Goal: Information Seeking & Learning: Learn about a topic

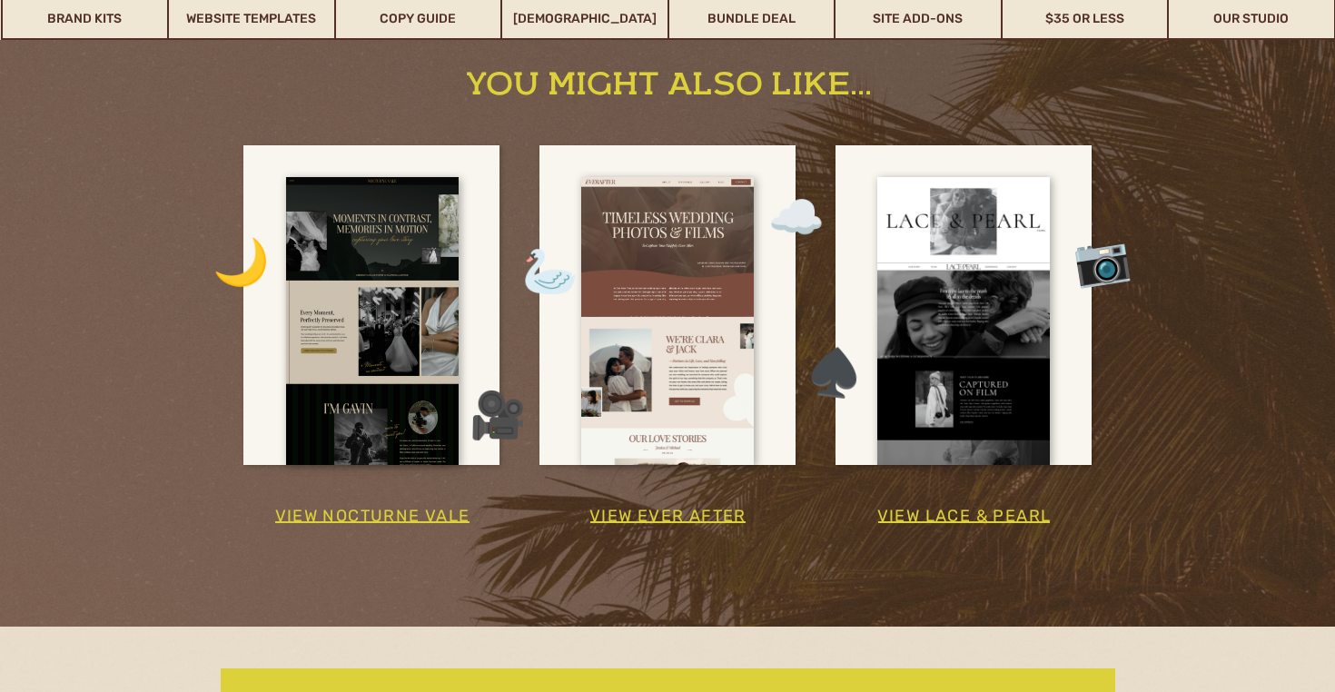
scroll to position [3256, 0]
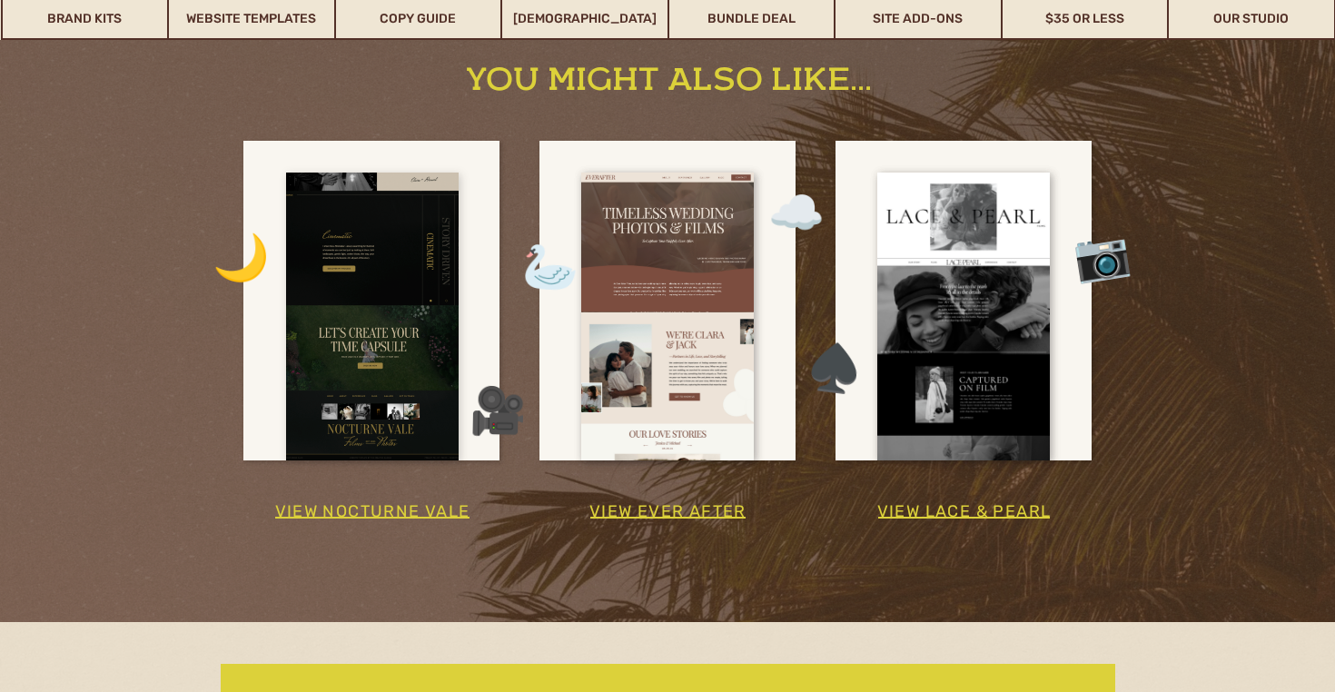
click at [393, 301] on div at bounding box center [372, 317] width 173 height 288
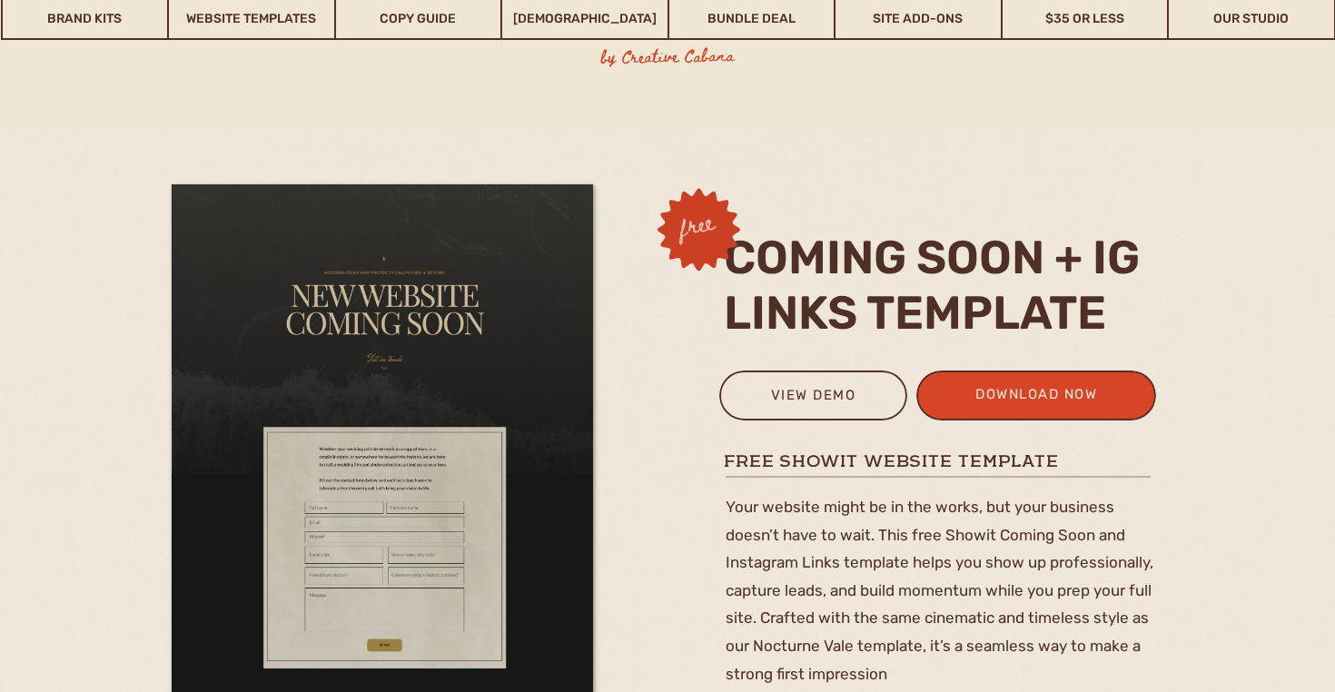
scroll to position [0, 0]
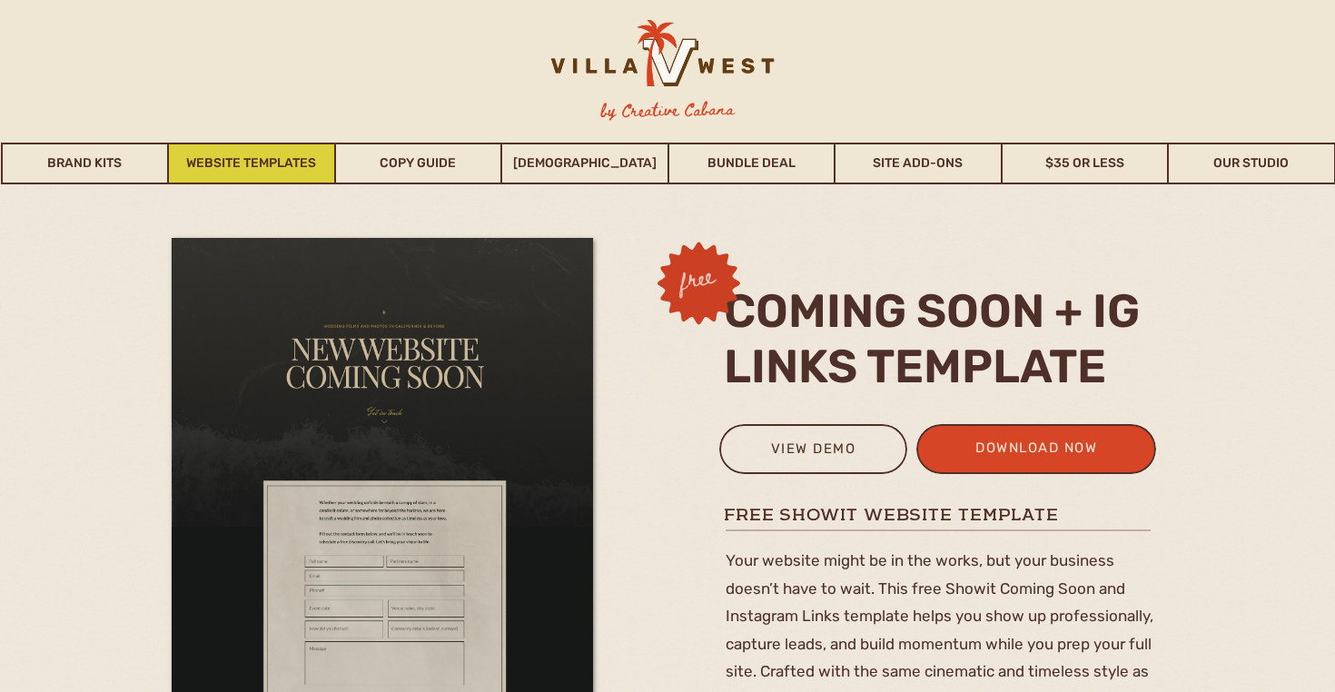
click at [277, 164] on link "Website Templates" at bounding box center [251, 164] width 165 height 42
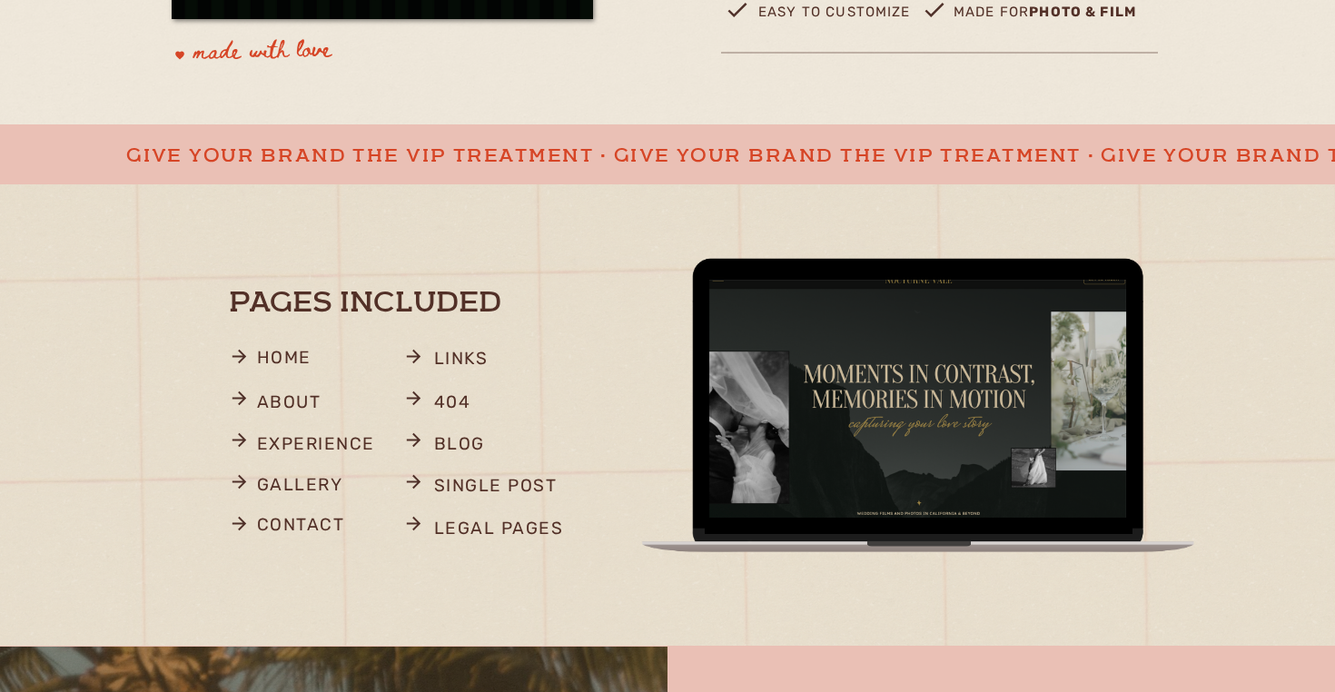
scroll to position [943, 0]
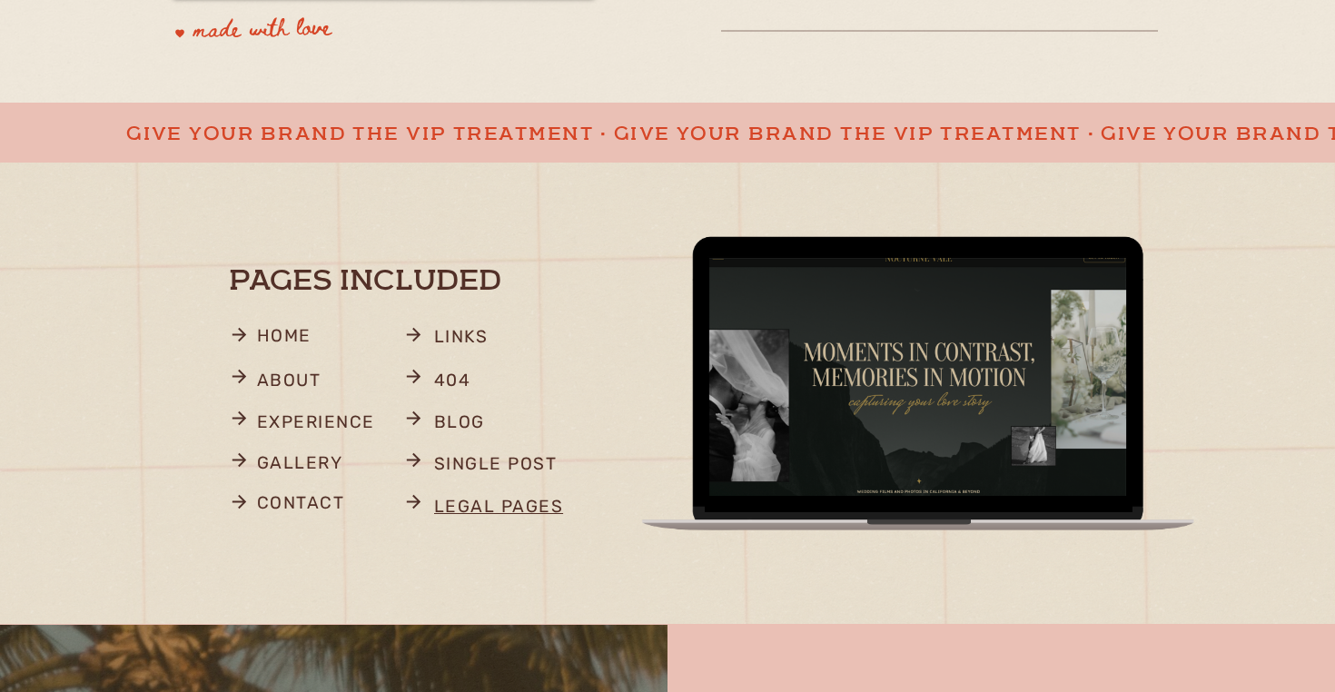
click at [525, 502] on p "legal pages" at bounding box center [512, 508] width 157 height 35
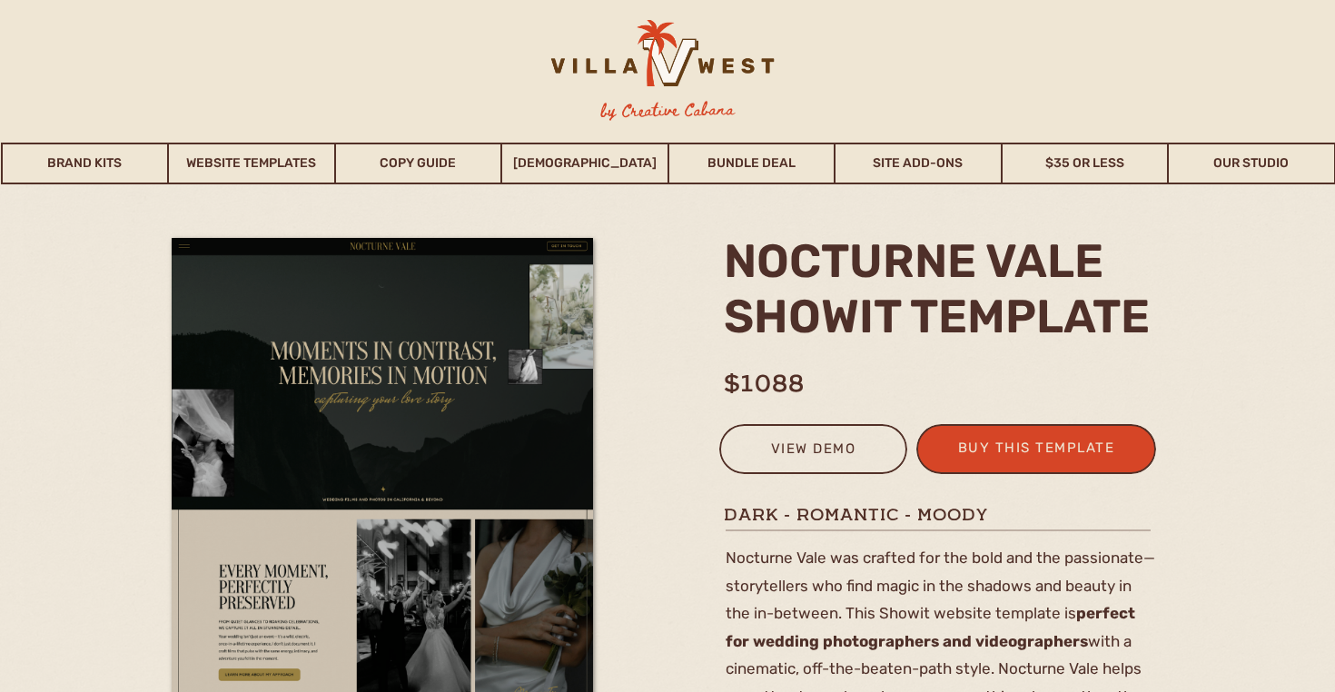
scroll to position [0, 0]
click at [787, 454] on div "view demo" at bounding box center [813, 452] width 164 height 30
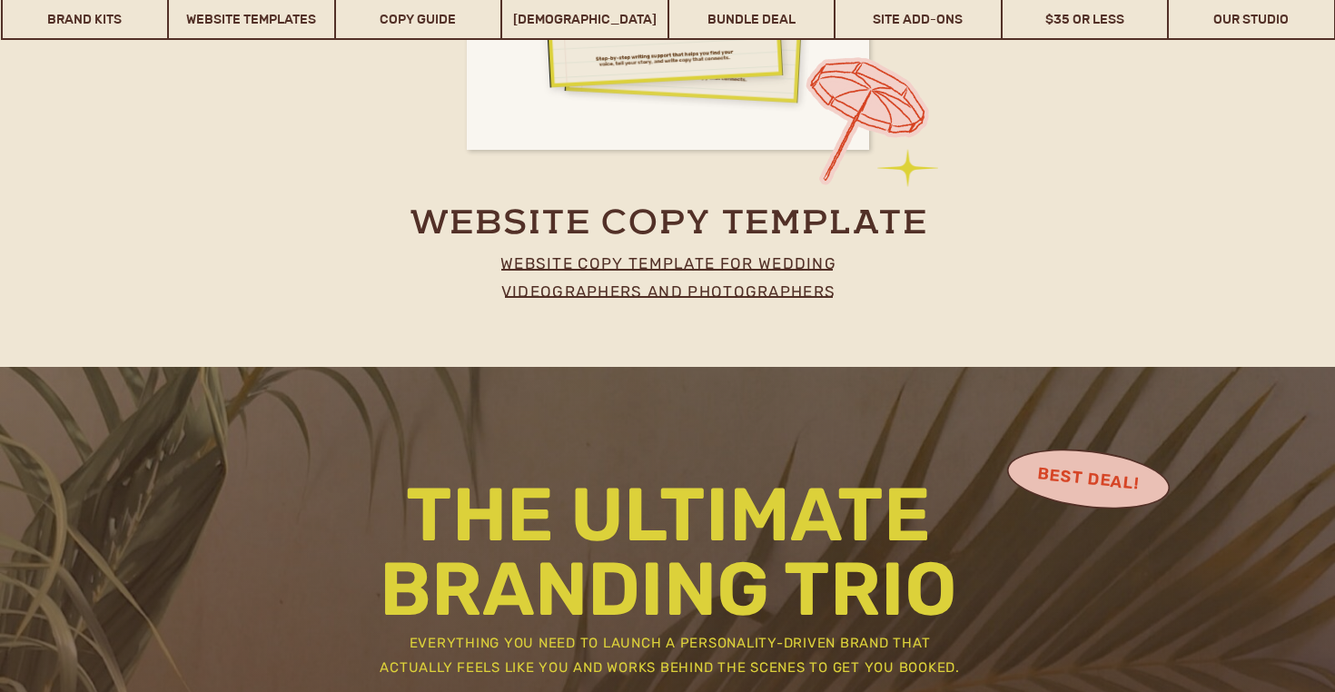
scroll to position [8015, 0]
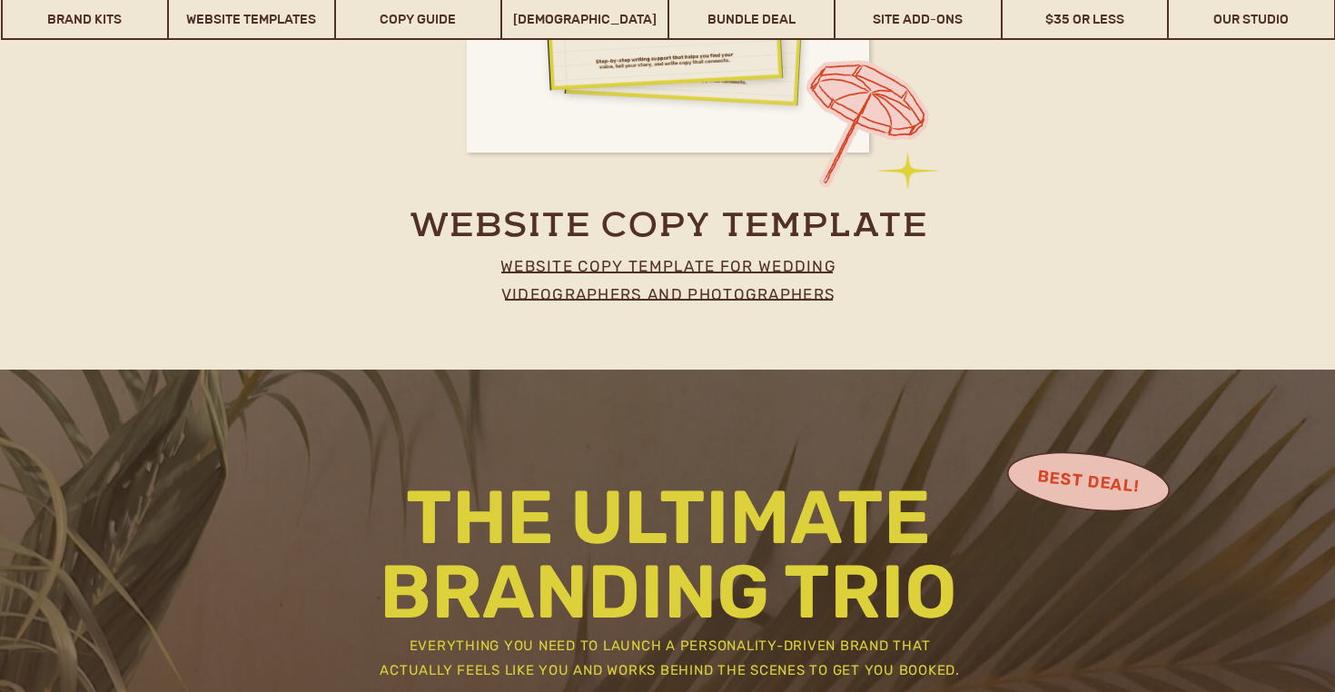
click at [711, 300] on line at bounding box center [669, 300] width 328 height 0
click at [718, 291] on p "website copy template for wedding videographers and photographers" at bounding box center [668, 275] width 401 height 46
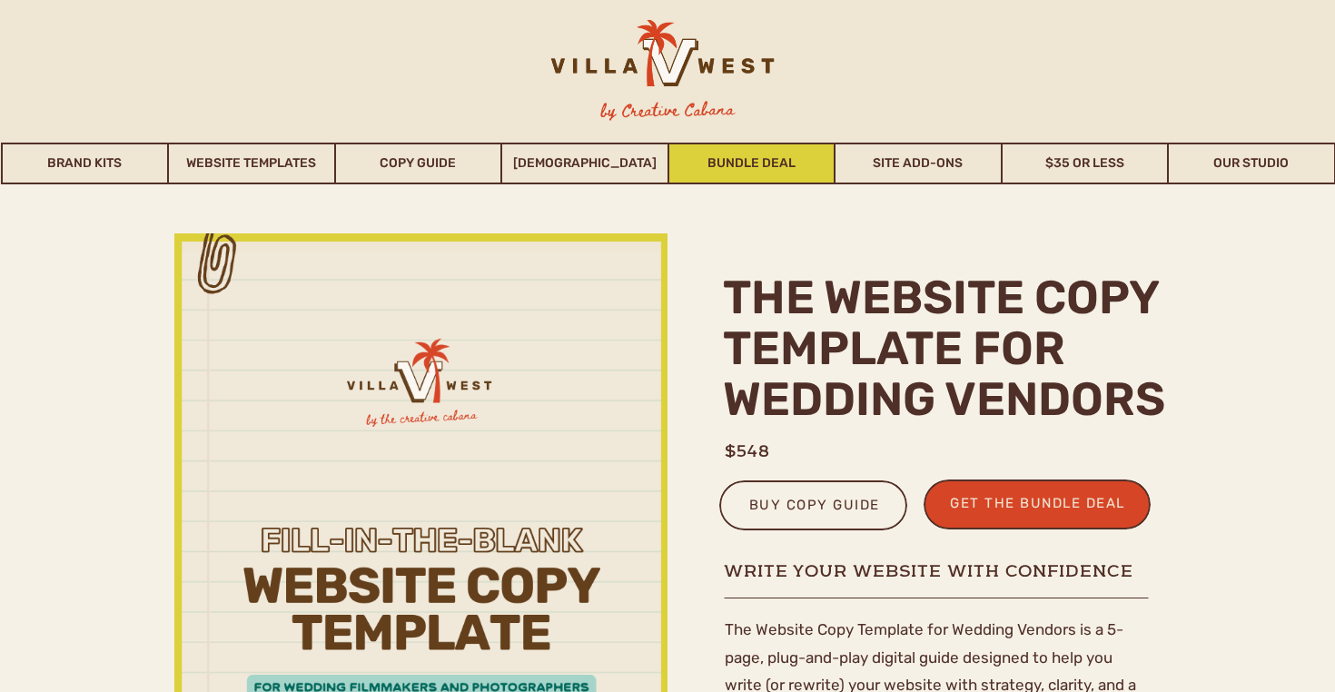
click at [765, 161] on link "Bundle Deal" at bounding box center [751, 164] width 165 height 42
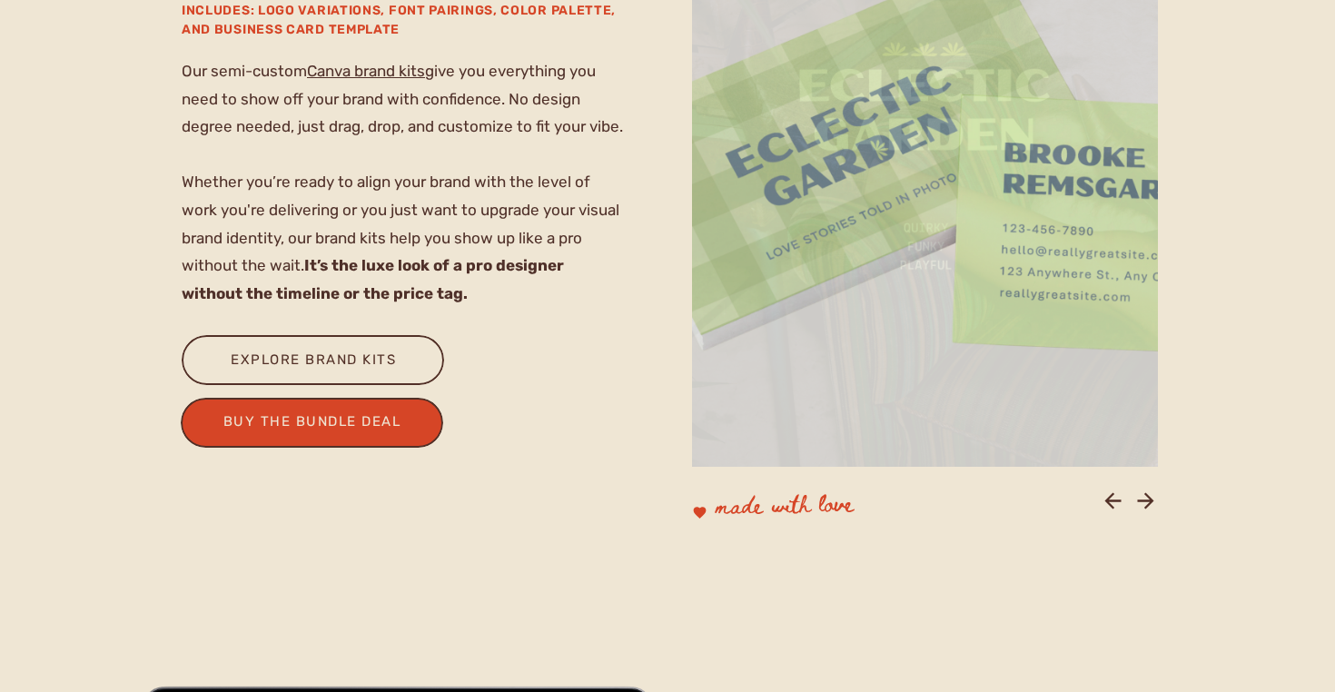
scroll to position [1492, 0]
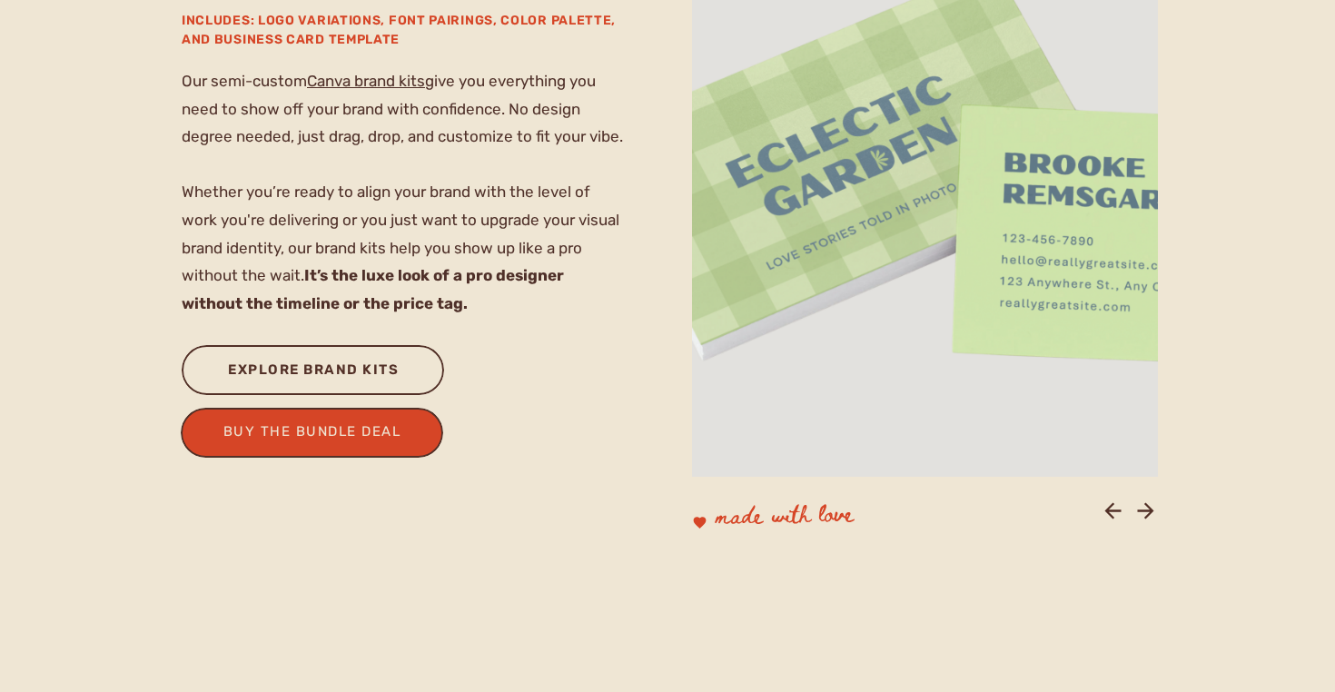
click at [381, 366] on div "explore brand kits" at bounding box center [313, 373] width 196 height 30
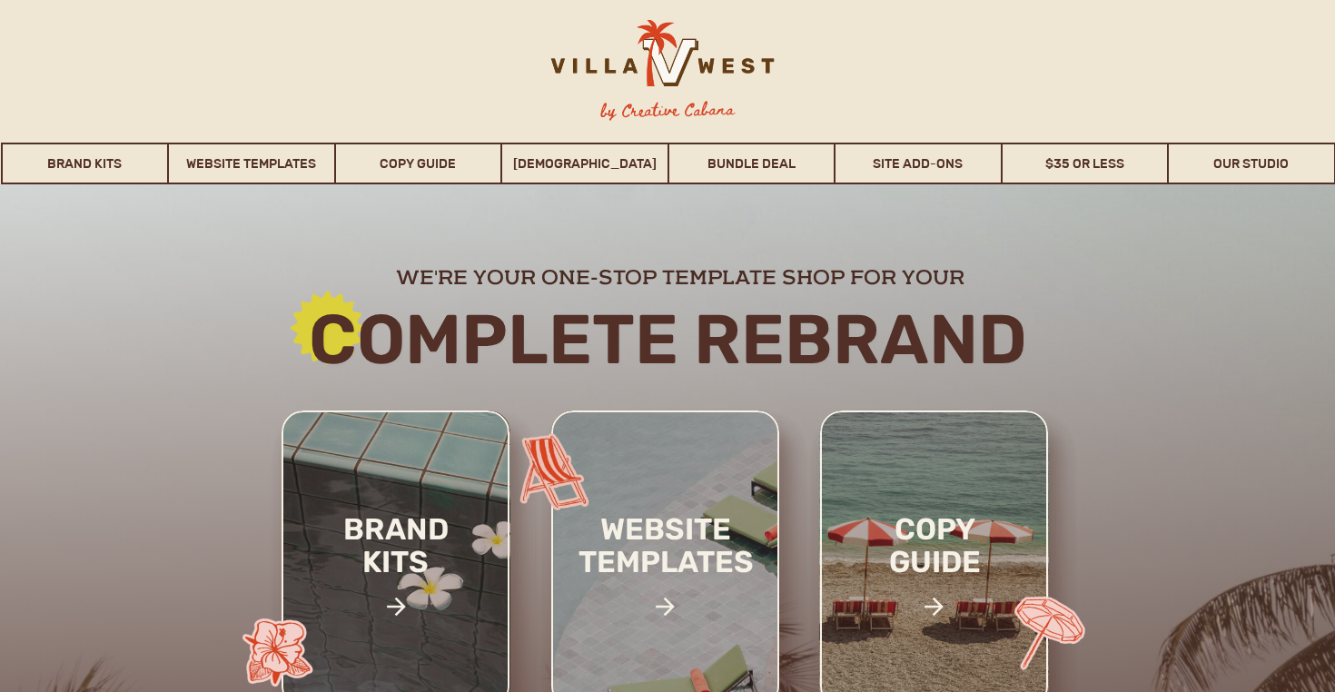
click at [662, 57] on div at bounding box center [660, 62] width 285 height 84
